Goal: Information Seeking & Learning: Understand process/instructions

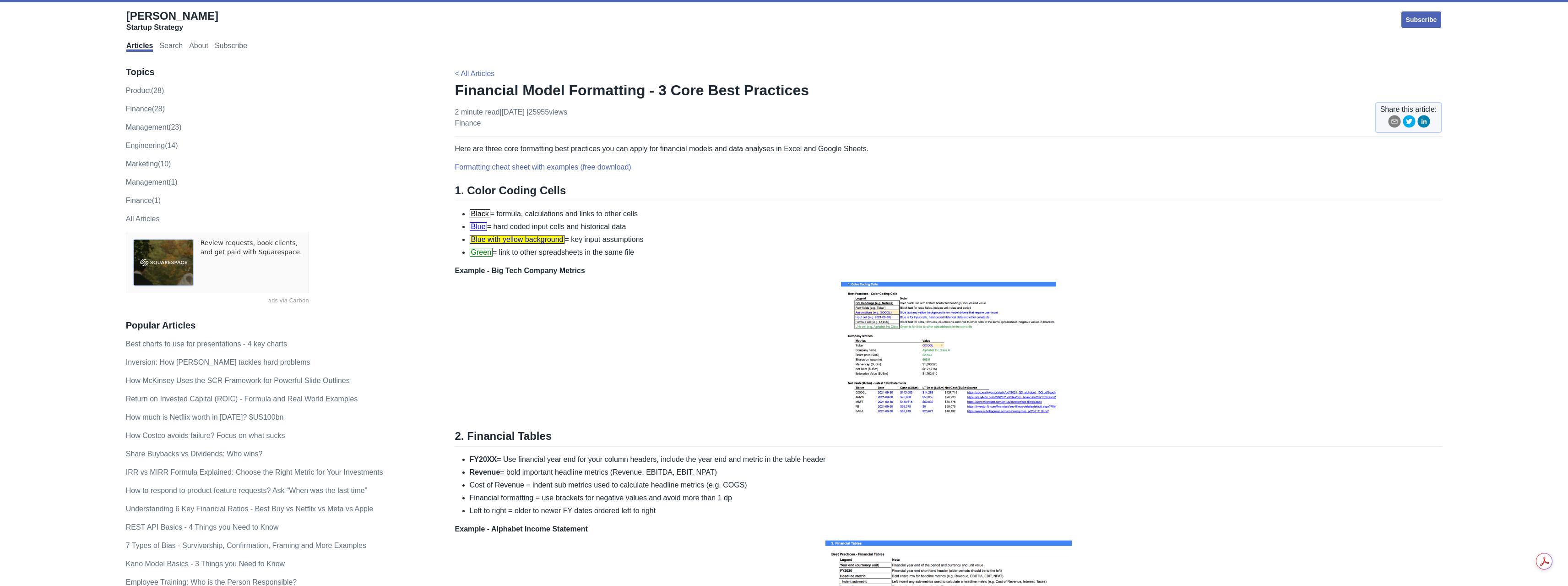
click at [925, 351] on img at bounding box center [949, 347] width 220 height 142
drag, startPoint x: 509, startPoint y: 249, endPoint x: 641, endPoint y: 250, distance: 132.0
click at [641, 250] on li "Green = link to other spreadsheets in the same file" at bounding box center [956, 252] width 973 height 11
drag, startPoint x: 499, startPoint y: 227, endPoint x: 652, endPoint y: 227, distance: 153.0
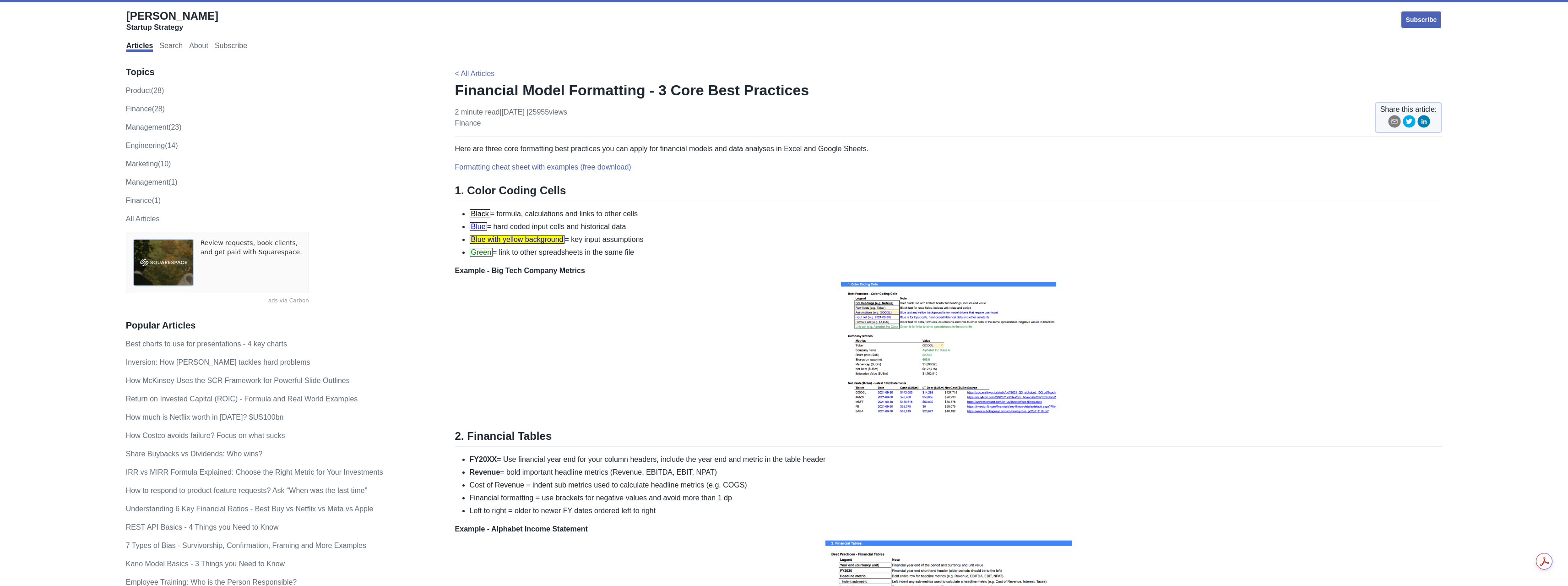
click at [652, 227] on li "Blue = hard coded input cells and historical data" at bounding box center [956, 227] width 973 height 11
drag, startPoint x: 548, startPoint y: 225, endPoint x: 668, endPoint y: 227, distance: 120.0
click at [668, 227] on li "Blue = hard coded input cells and historical data" at bounding box center [956, 227] width 973 height 11
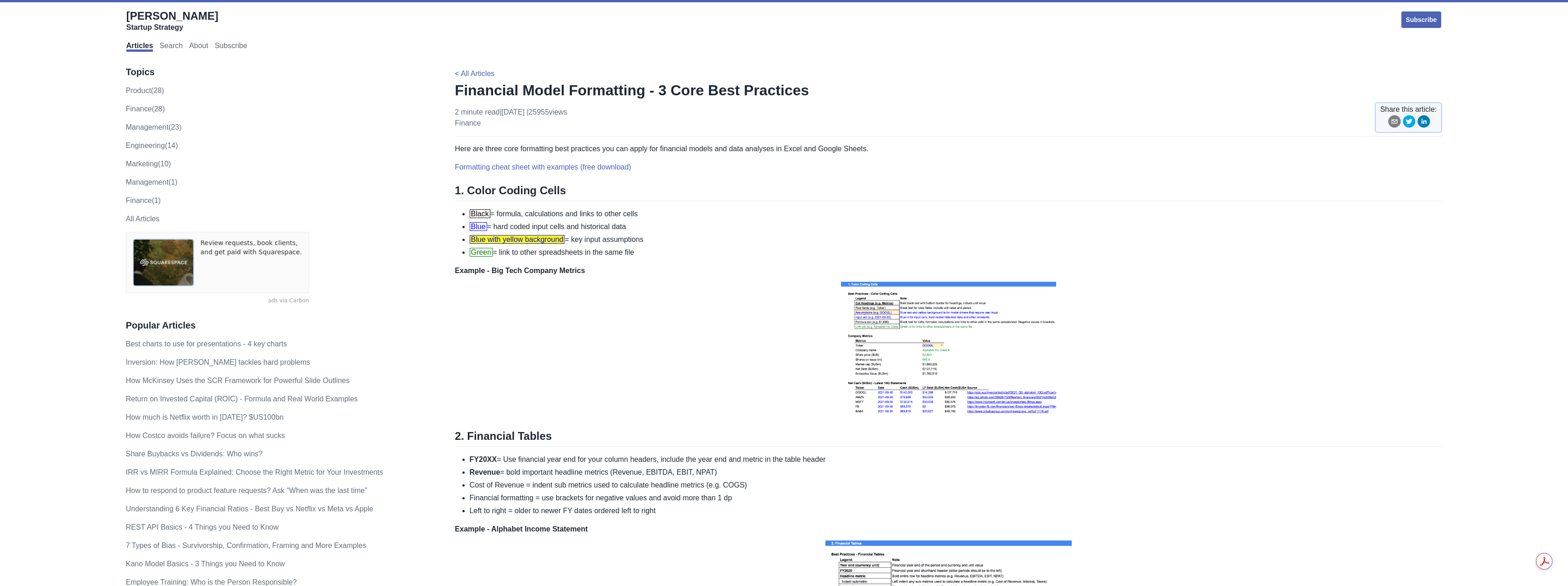
drag, startPoint x: 498, startPoint y: 211, endPoint x: 681, endPoint y: 253, distance: 187.8
click at [681, 253] on ul "Black = formula, calculations and links to other cells Blue = hard coded input …" at bounding box center [949, 233] width 987 height 49
click at [681, 253] on li "Green = link to other spreadsheets in the same file" at bounding box center [956, 252] width 973 height 11
drag, startPoint x: 572, startPoint y: 211, endPoint x: 666, endPoint y: 250, distance: 101.8
click at [666, 250] on ul "Black = formula, calculations and links to other cells Blue = hard coded input …" at bounding box center [949, 233] width 987 height 49
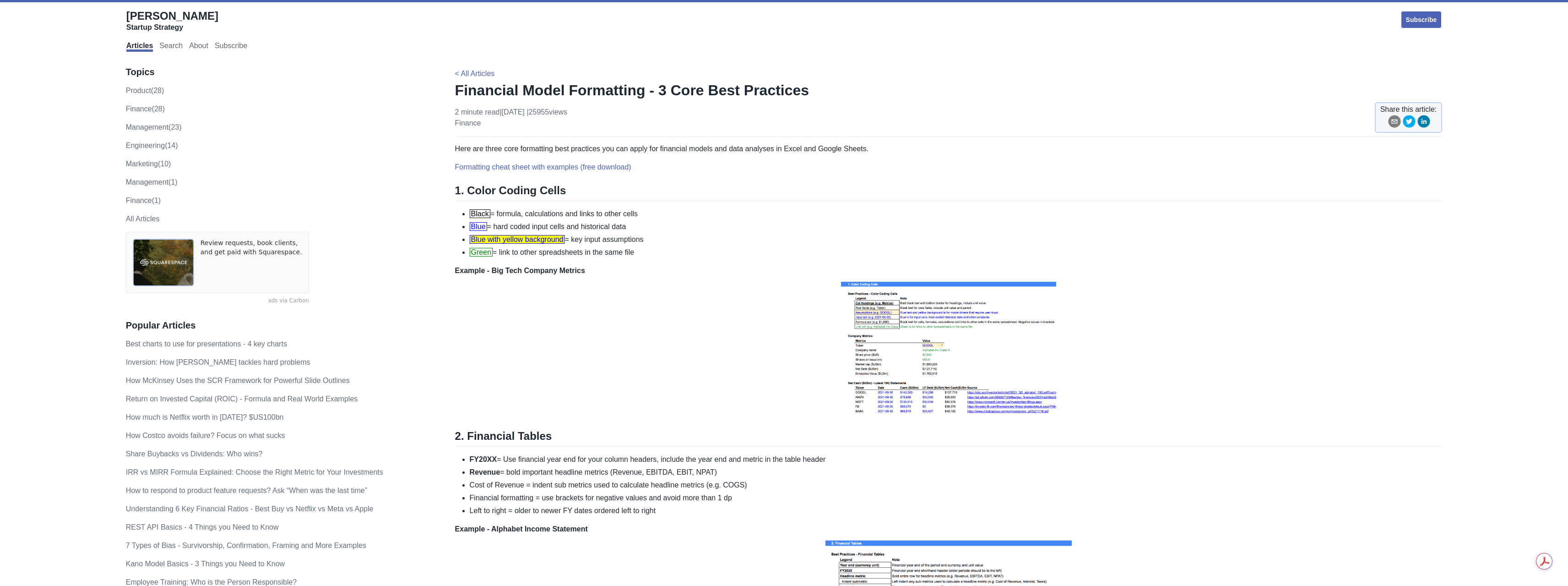
click at [667, 250] on li "Green = link to other spreadsheets in the same file" at bounding box center [956, 252] width 973 height 11
click at [632, 256] on li "Green = link to other spreadsheets in the same file" at bounding box center [956, 252] width 973 height 11
drag, startPoint x: 503, startPoint y: 253, endPoint x: 684, endPoint y: 249, distance: 181.0
click at [684, 249] on li "Green = link to other spreadsheets in the same file" at bounding box center [956, 252] width 973 height 11
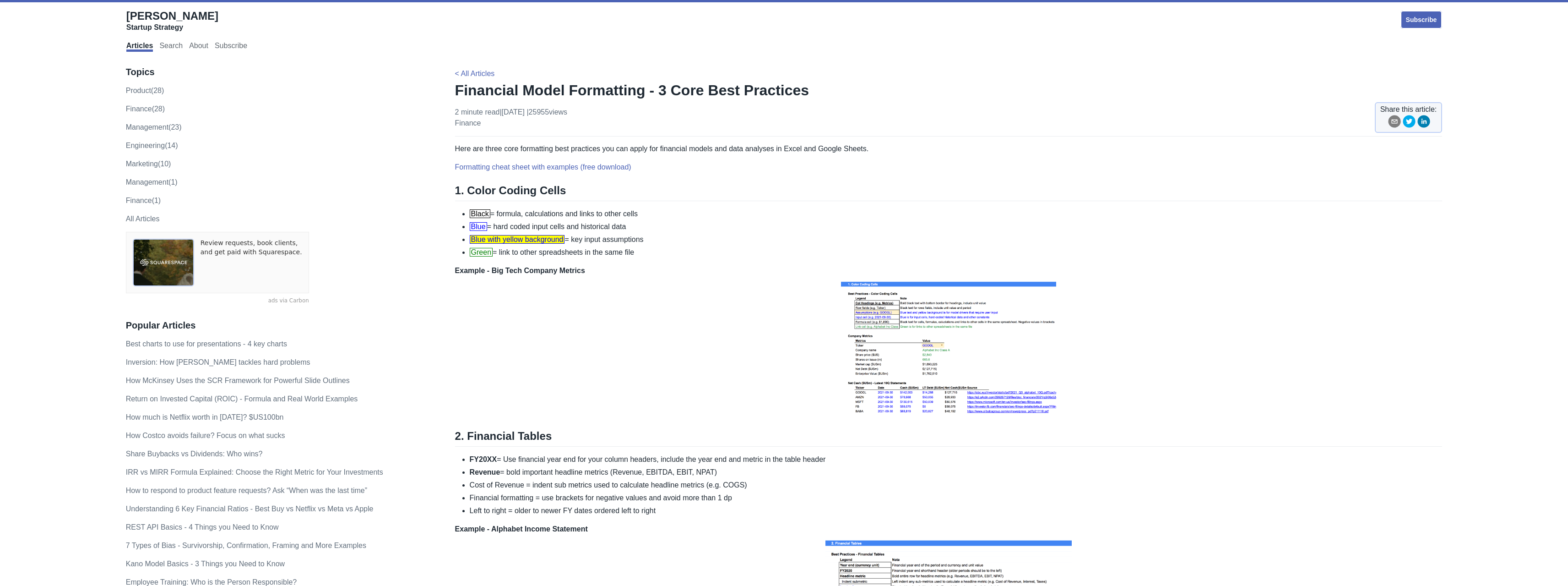
drag, startPoint x: 648, startPoint y: 255, endPoint x: 437, endPoint y: 205, distance: 216.8
click at [437, 205] on div "Topics product (28) finance (28) management (23) engineering (14) marketing (10…" at bounding box center [784, 585] width 1317 height 1059
click at [721, 247] on li "Green = link to other spreadsheets in the same file" at bounding box center [956, 252] width 973 height 11
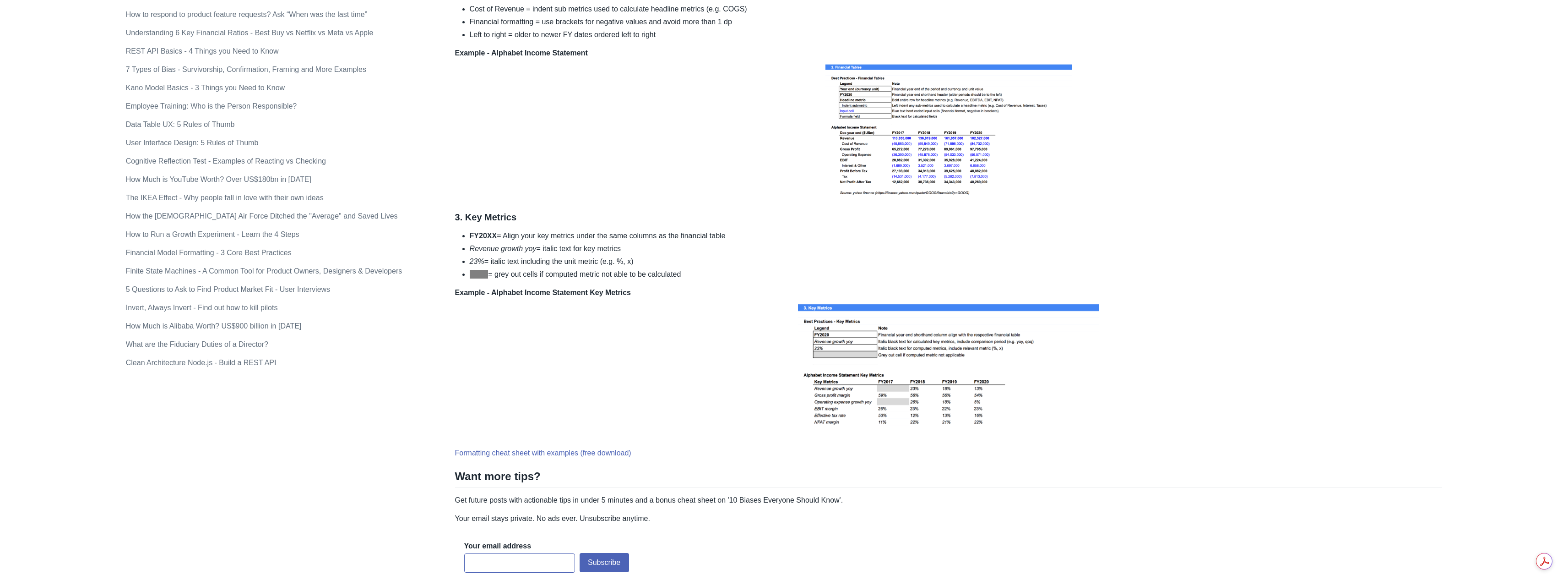
scroll to position [367, 0]
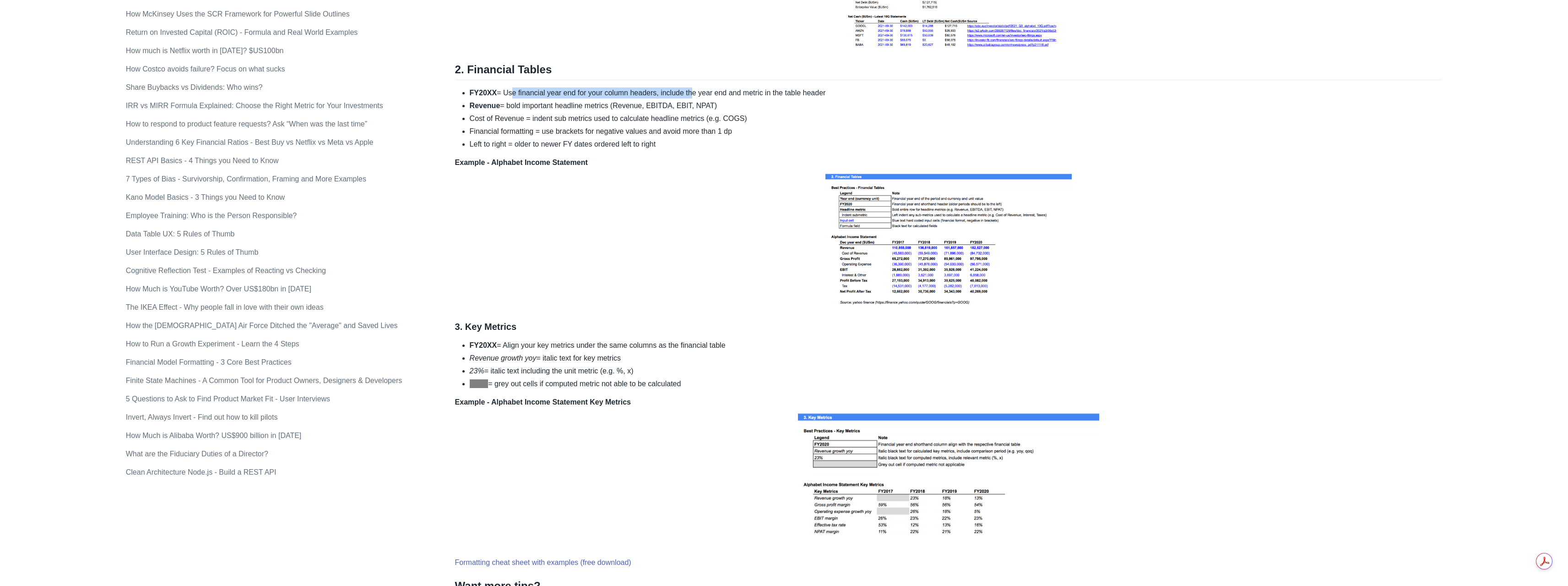
drag, startPoint x: 507, startPoint y: 91, endPoint x: 689, endPoint y: 91, distance: 182.0
click at [689, 91] on li "FY20XX = Use financial year end for your column headers, include the year end a…" at bounding box center [956, 93] width 973 height 11
click at [691, 96] on li "FY20XX = Use financial year end for your column headers, include the year end a…" at bounding box center [956, 93] width 973 height 11
drag, startPoint x: 601, startPoint y: 91, endPoint x: 825, endPoint y: 104, distance: 224.4
click at [825, 104] on ul "FY20XX = Use financial year end for your column headers, include the year end a…" at bounding box center [949, 119] width 987 height 62
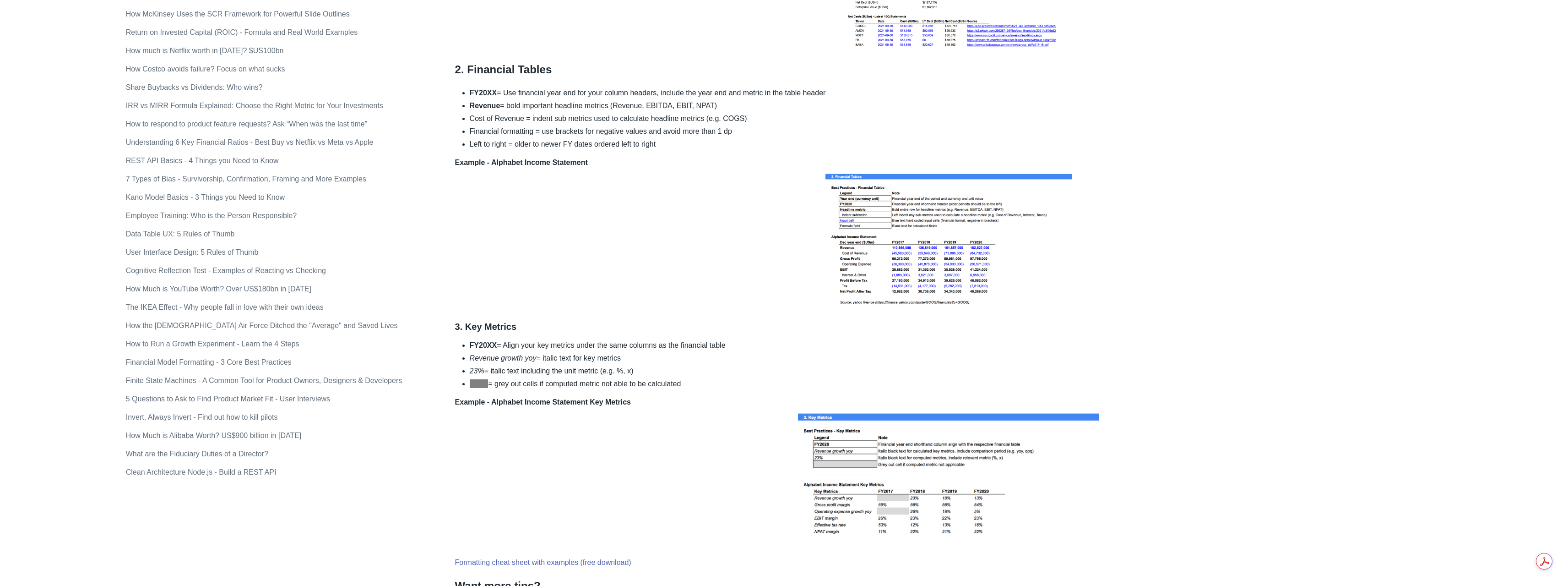
click at [825, 104] on li "Revenue = bold important headline metrics (Revenue, EBITDA, EBIT, NPAT)" at bounding box center [956, 106] width 973 height 11
drag, startPoint x: 509, startPoint y: 106, endPoint x: 725, endPoint y: 104, distance: 216.0
click at [725, 104] on li "Revenue = bold important headline metrics (Revenue, EBITDA, EBIT, NPAT)" at bounding box center [956, 106] width 973 height 11
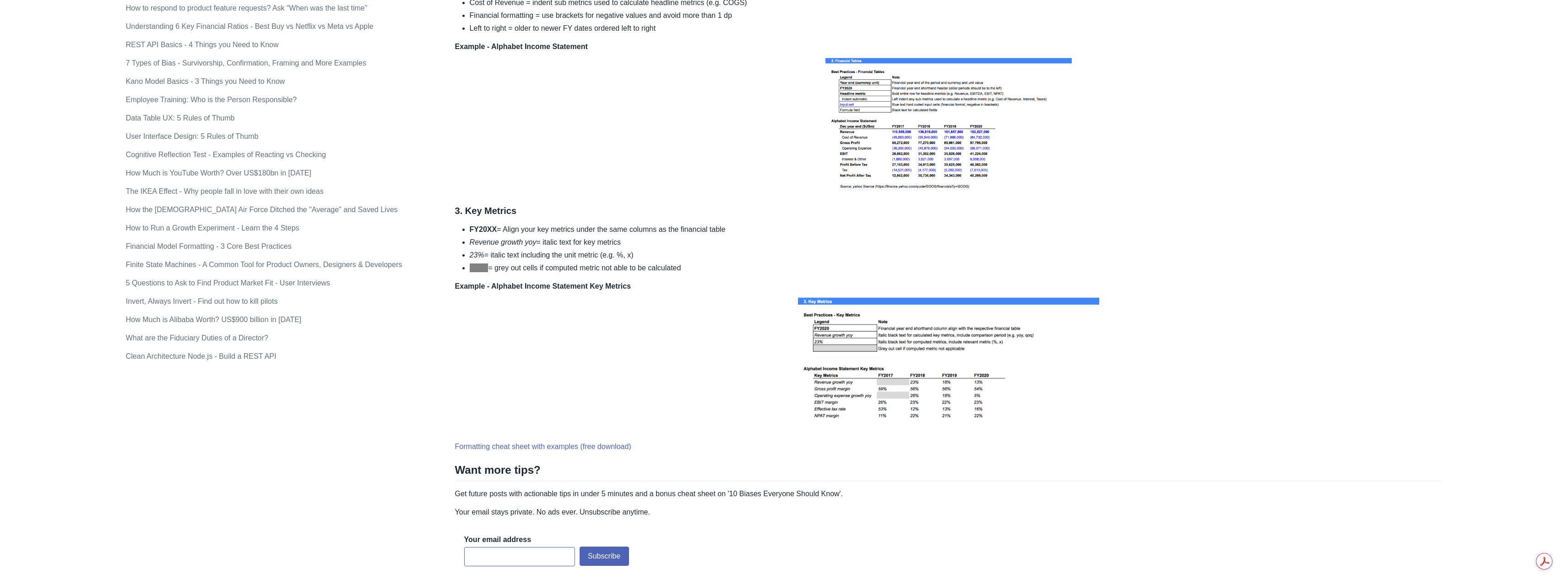
scroll to position [404, 0]
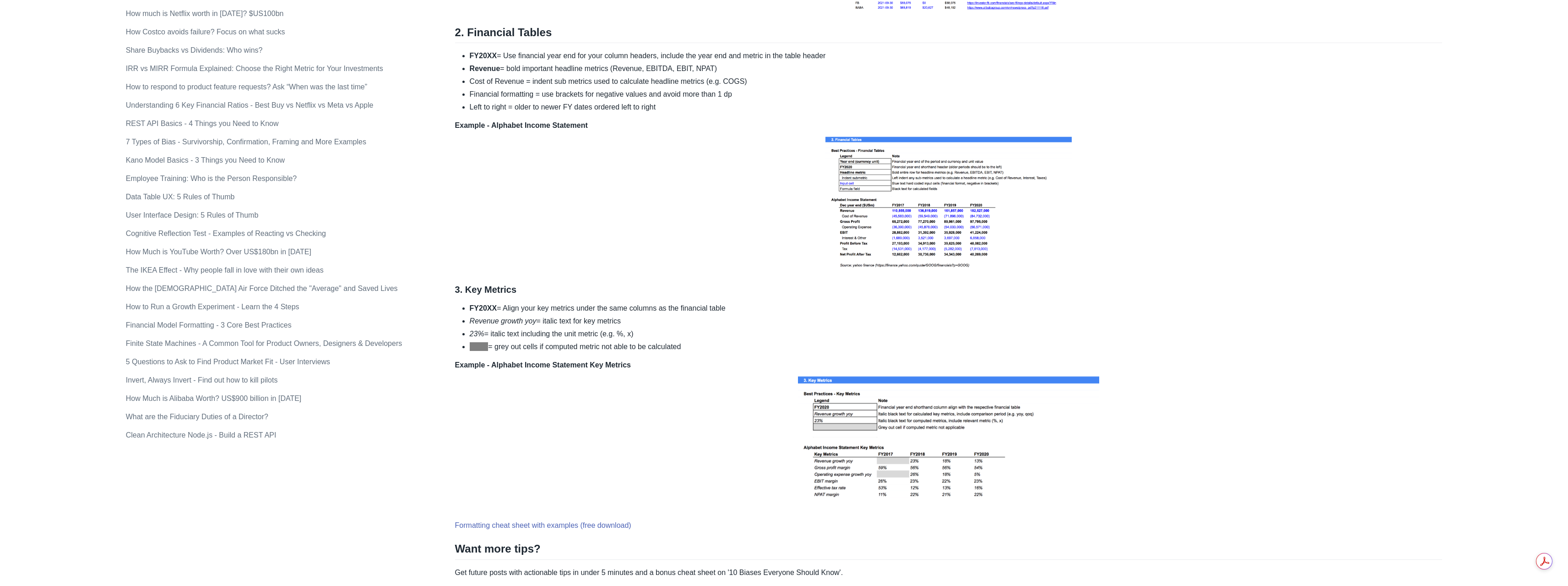
click at [185, 463] on div "Topics product (28) finance (28) management (23) engineering (14) marketing (10…" at bounding box center [784, 181] width 1317 height 1059
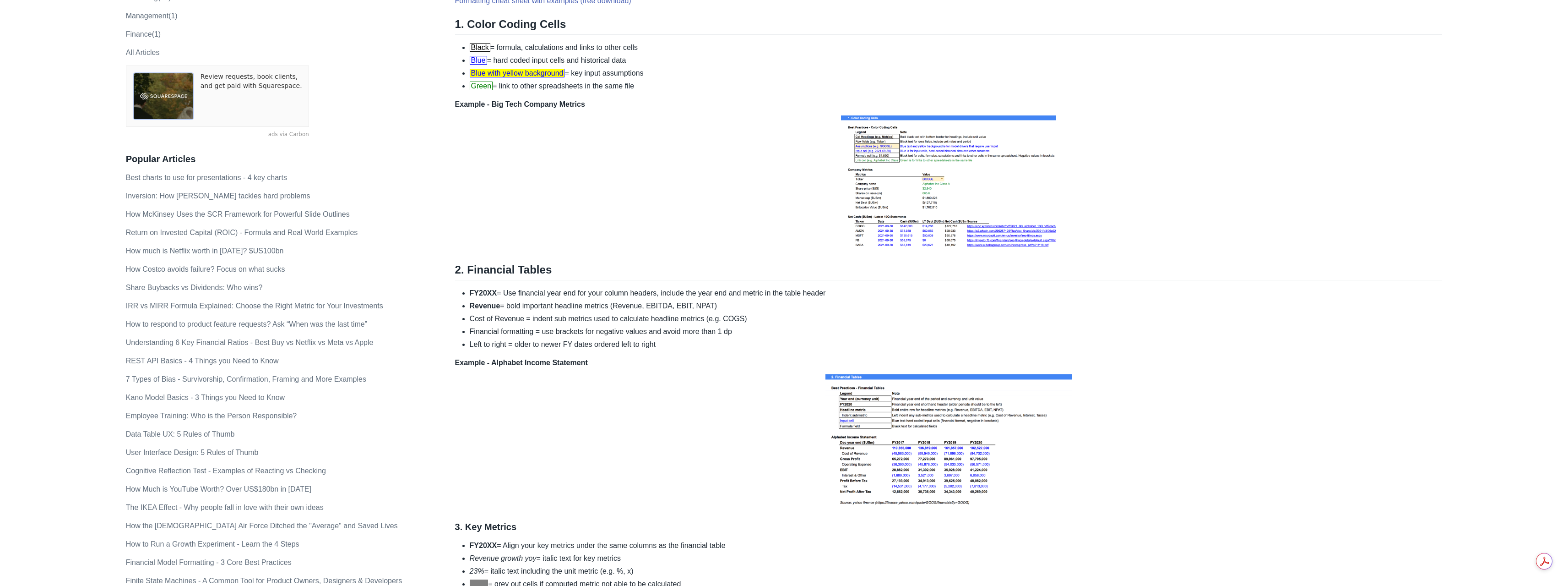
scroll to position [37, 0]
